Goal: Answer question/provide support

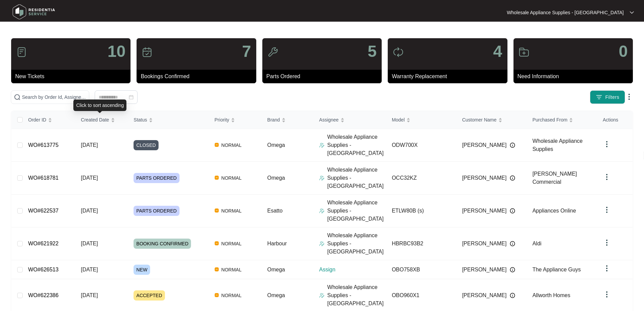
click at [110, 100] on div "Click to sort ascending" at bounding box center [99, 104] width 53 height 11
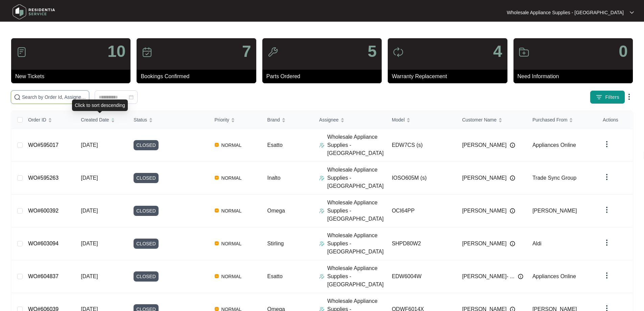
click at [86, 93] on input "text" at bounding box center [54, 96] width 64 height 7
paste input "ETLW80B"
type input "ETLW80B"
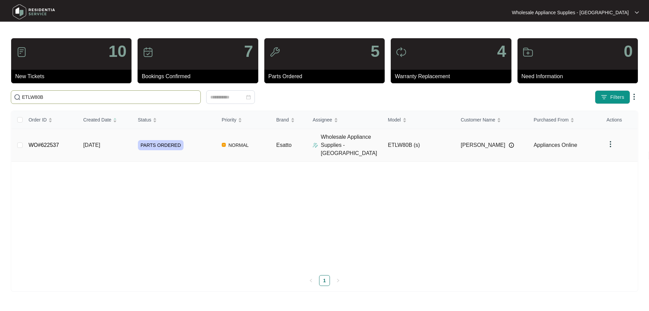
click at [89, 142] on span "[DATE]" at bounding box center [91, 145] width 17 height 6
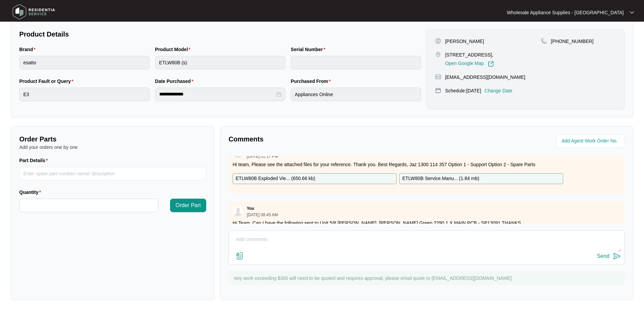
scroll to position [69, 0]
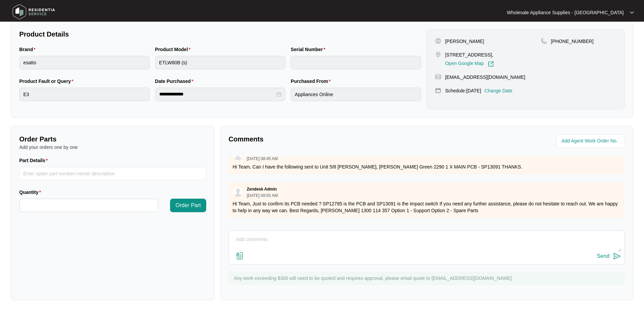
click at [316, 246] on textarea at bounding box center [426, 243] width 389 height 18
type textarea "sorry team, yes main pcb is what tech is requesting. Thanks."
click at [612, 257] on button "Send" at bounding box center [609, 256] width 24 height 9
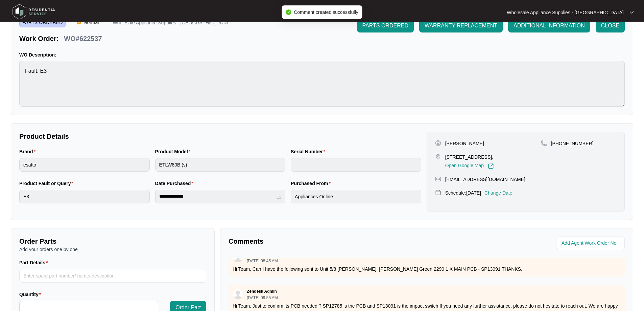
scroll to position [0, 0]
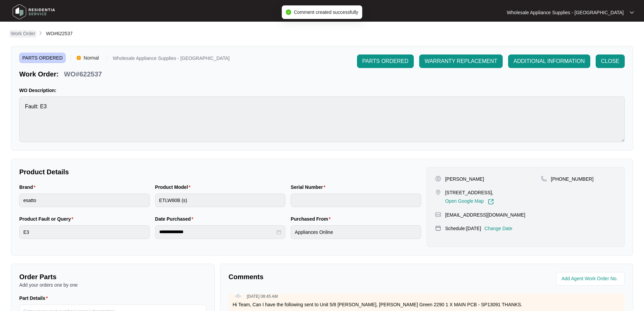
click at [21, 33] on p "Work Order" at bounding box center [23, 33] width 24 height 7
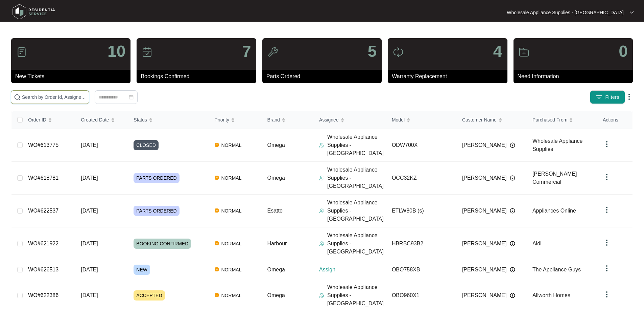
click at [86, 98] on input "text" at bounding box center [54, 96] width 64 height 7
paste input "618703"
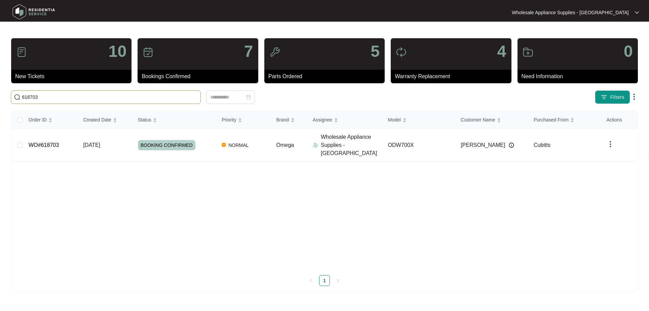
type input "618703"
click at [112, 140] on td "[DATE]" at bounding box center [105, 145] width 55 height 33
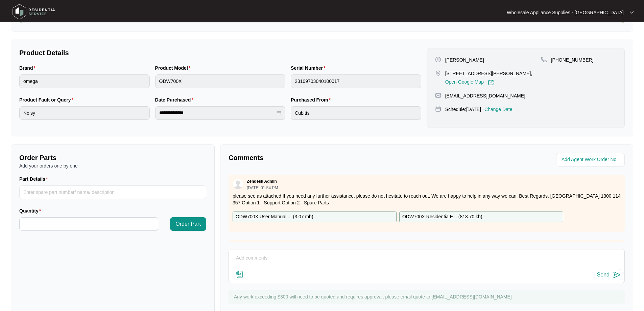
scroll to position [138, 0]
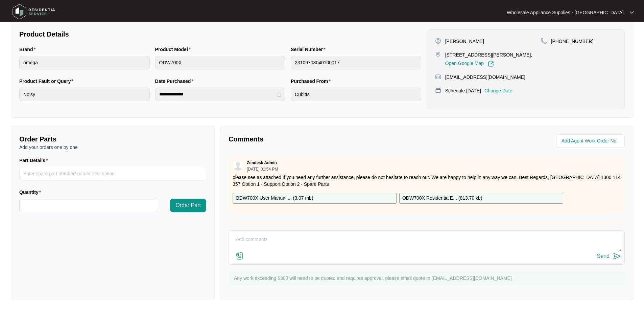
click at [312, 239] on textarea at bounding box center [426, 243] width 389 height 18
paste textarea "Hi Team, Can I have the following sent to Unit 5/8 [PERSON_NAME] Close, Bennett…"
type textarea "Hi Team, Can I have the following sent to Unit 5/8 [PERSON_NAME] Close, Bennett…"
click at [609, 256] on div "Send" at bounding box center [603, 256] width 13 height 6
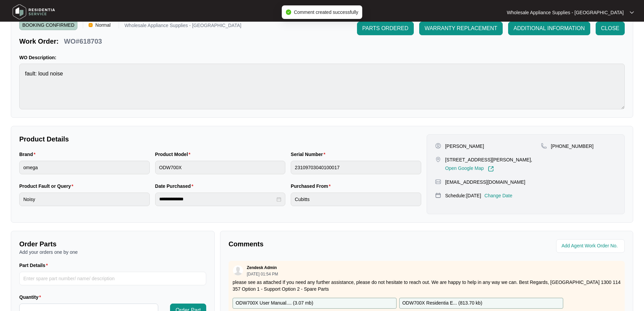
scroll to position [0, 0]
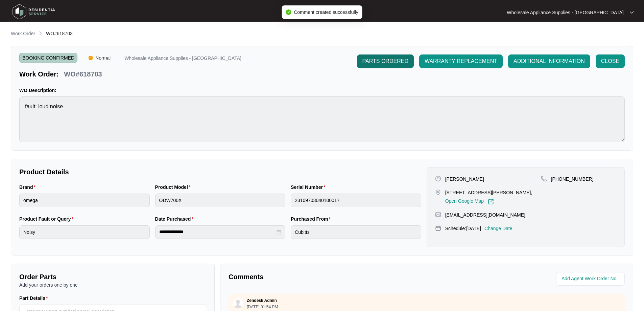
click at [376, 63] on span "PARTS ORDERED" at bounding box center [386, 61] width 46 height 8
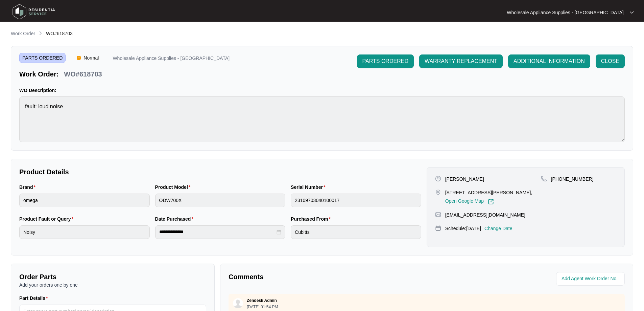
click at [209, 73] on div "PARTS ORDERED Normal Wholesale Appliance Supplies - [GEOGRAPHIC_DATA] Work Orde…" at bounding box center [322, 66] width 606 height 24
click at [29, 33] on p "Work Order" at bounding box center [23, 33] width 24 height 7
